Goal: Find contact information: Obtain details needed to contact an individual or organization

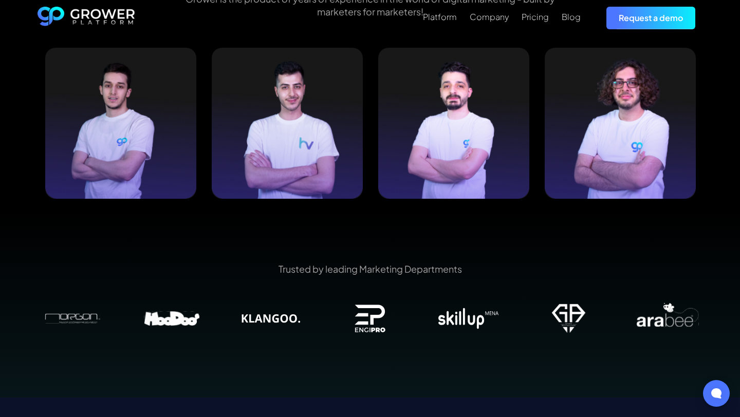
scroll to position [1079, 0]
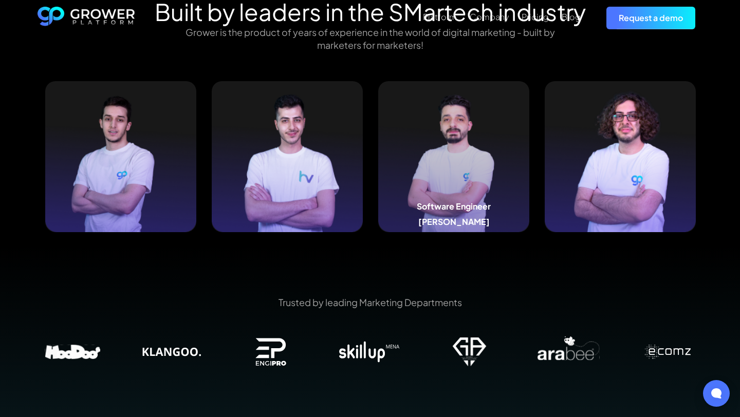
click at [452, 150] on img at bounding box center [453, 156] width 151 height 151
click at [449, 201] on h5 "Software Engineer" at bounding box center [454, 206] width 74 height 10
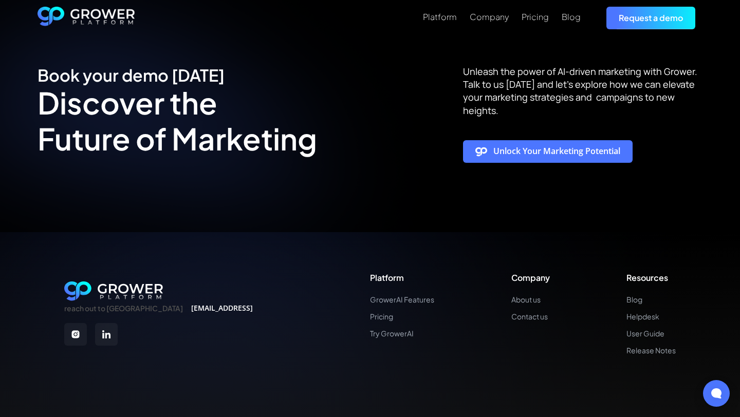
scroll to position [2018, 0]
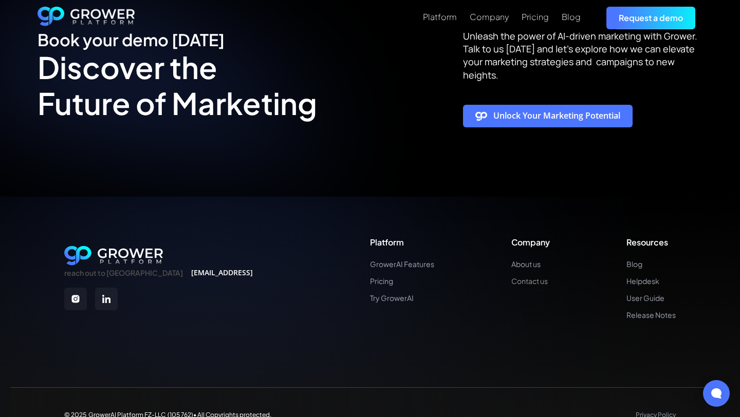
click at [523, 277] on link "Contact us" at bounding box center [530, 281] width 39 height 9
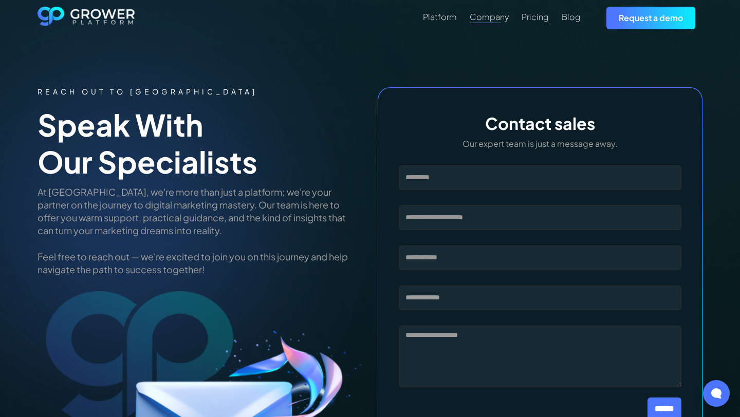
click at [488, 15] on div "Company" at bounding box center [488, 17] width 39 height 10
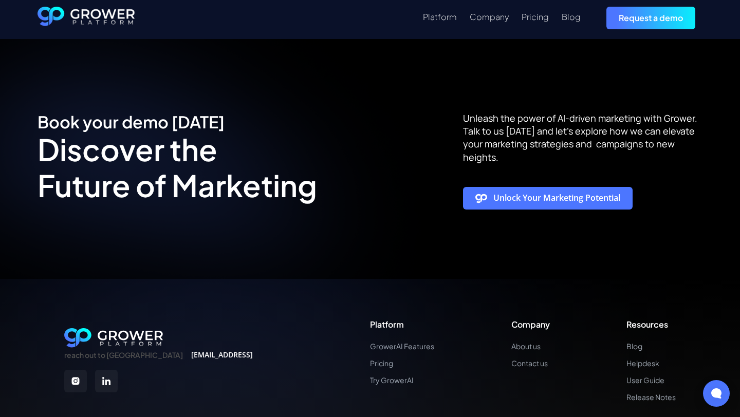
scroll to position [2033, 0]
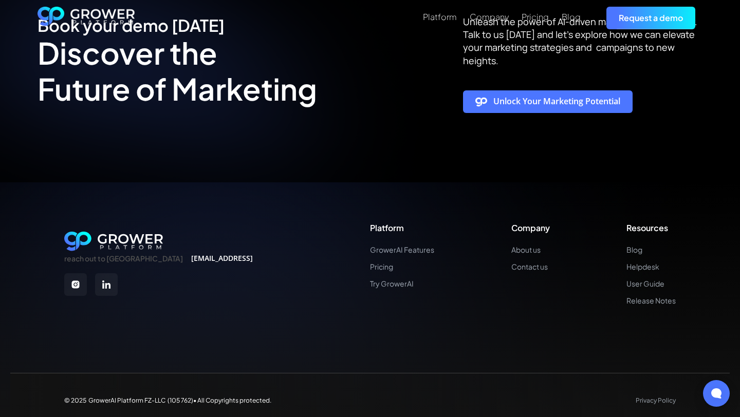
click at [80, 275] on img at bounding box center [75, 284] width 23 height 23
